Goal: Transaction & Acquisition: Purchase product/service

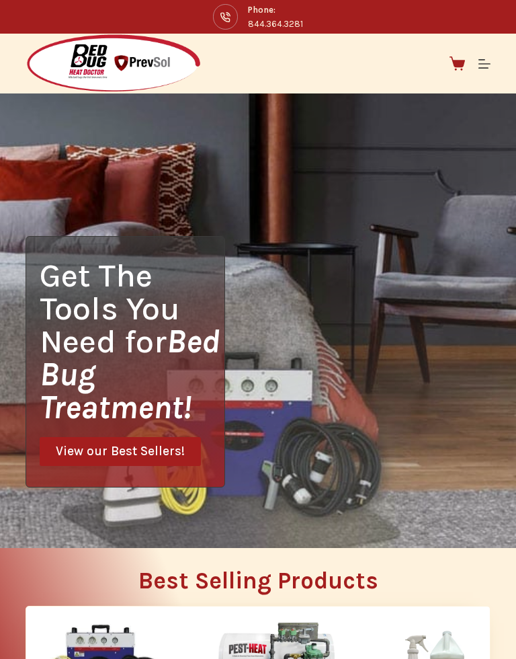
click at [510, 13] on div "Phone: 844.364.3281" at bounding box center [258, 17] width 516 height 34
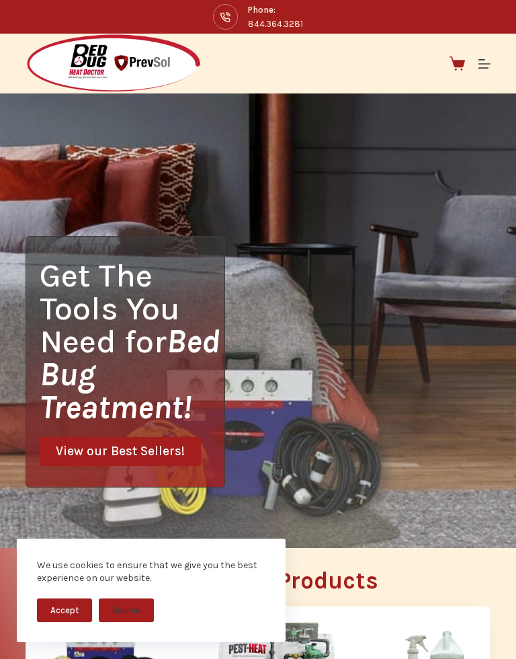
click at [490, 0] on div "Phone: 844.364.3281" at bounding box center [258, 17] width 464 height 34
click at [475, 657] on img at bounding box center [434, 665] width 175 height 87
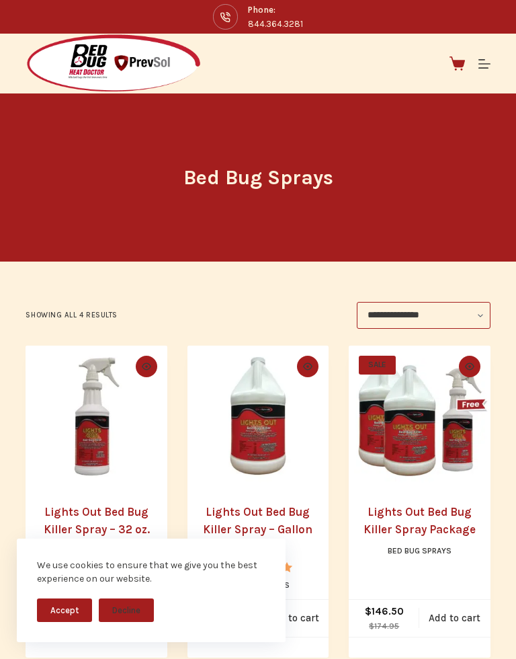
click at [485, 655] on li "SALE Quick view icon Lights Out Bed Bug Killer Spray Package Bed Bug Sprays $ 1…" at bounding box center [419, 501] width 141 height 312
click at [489, 655] on li "SALE Quick view icon Lights Out Bed Bug Killer Spray Package Bed Bug Sprays $ 1…" at bounding box center [419, 501] width 141 height 312
click at [485, 655] on li "SALE Quick view icon Lights Out Bed Bug Killer Spray Package Bed Bug Sprays $ 1…" at bounding box center [419, 501] width 141 height 312
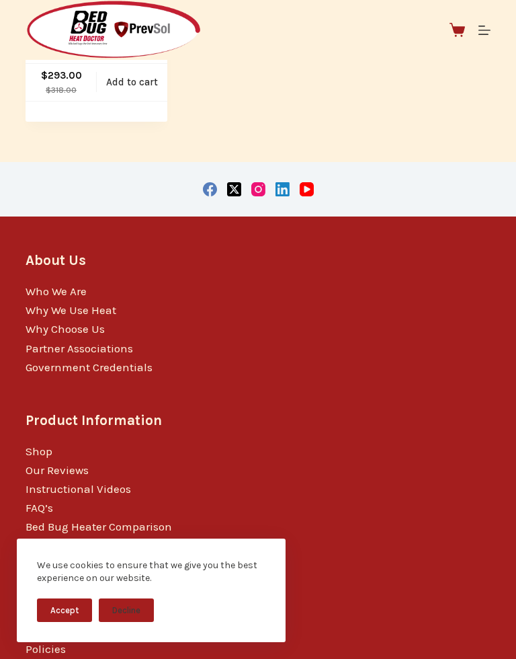
scroll to position [943, 0]
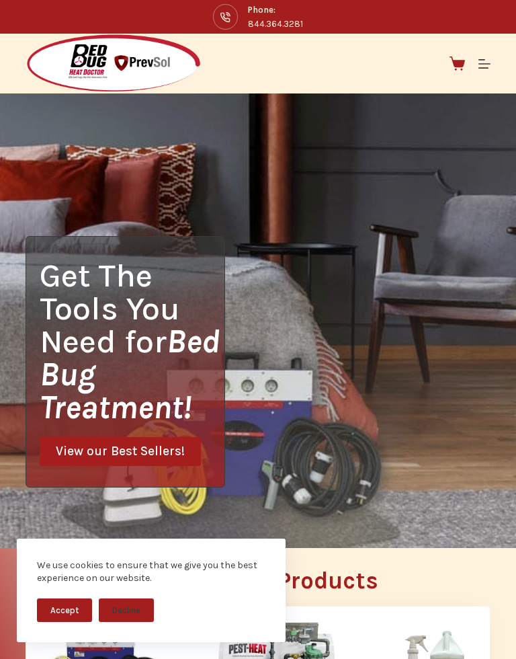
click at [493, 657] on img at bounding box center [434, 665] width 175 height 87
